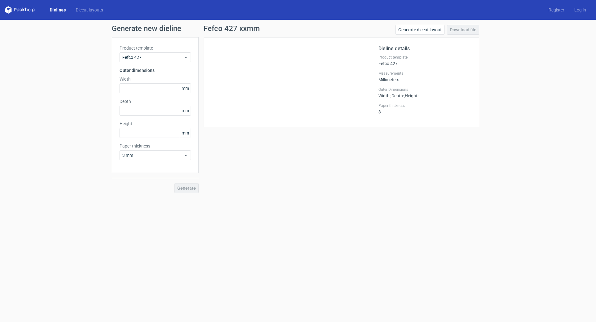
click at [56, 10] on link "Dielines" at bounding box center [58, 10] width 26 height 6
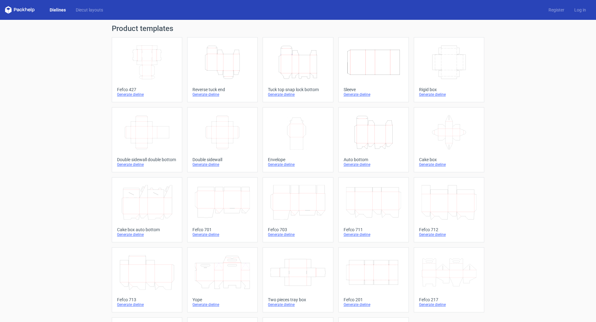
click at [280, 90] on div "Tuck top snap lock bottom" at bounding box center [298, 89] width 60 height 5
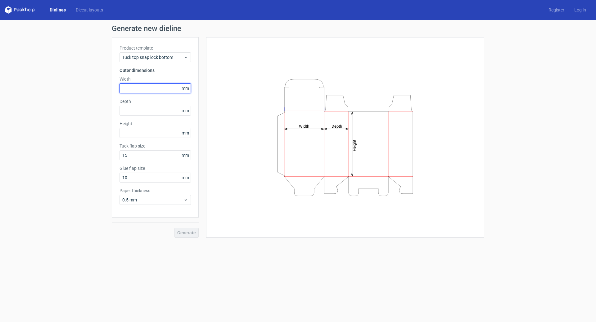
click at [140, 87] on input "text" at bounding box center [154, 88] width 71 height 10
click at [133, 89] on input "text" at bounding box center [154, 88] width 71 height 10
type input "190"
click at [127, 110] on input "text" at bounding box center [154, 111] width 71 height 10
click at [131, 112] on input "text" at bounding box center [154, 111] width 71 height 10
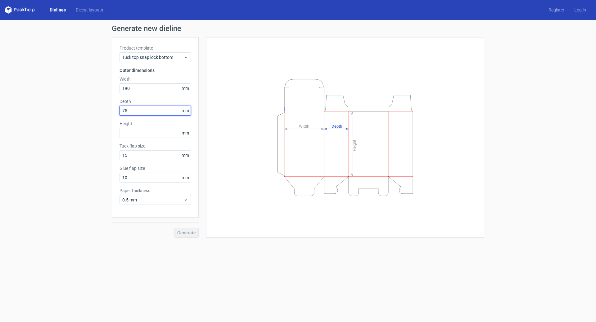
type input "75"
click at [131, 128] on div "Height mm" at bounding box center [154, 129] width 71 height 17
click at [129, 128] on input "text" at bounding box center [154, 133] width 71 height 10
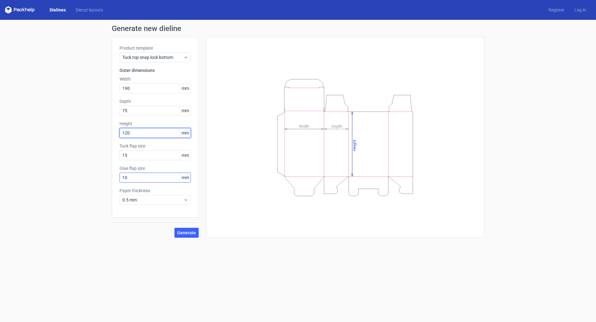
type input "120"
drag, startPoint x: 133, startPoint y: 175, endPoint x: 86, endPoint y: 183, distance: 48.1
click at [86, 183] on div "Generate new dieline Product template Tuck top snap lock bottom Outer dimension…" at bounding box center [298, 131] width 596 height 223
type input "15"
click at [191, 234] on span "Generate" at bounding box center [186, 233] width 19 height 4
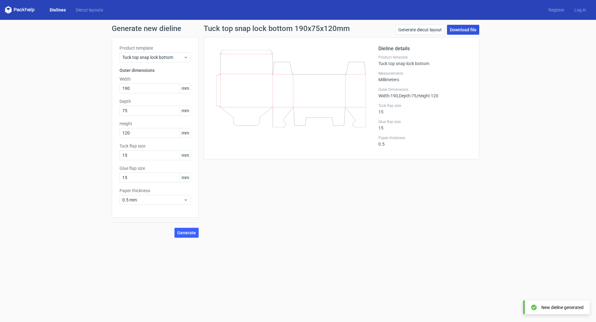
click at [468, 30] on link "Download file" at bounding box center [463, 30] width 32 height 10
